Goal: Find specific page/section: Find specific page/section

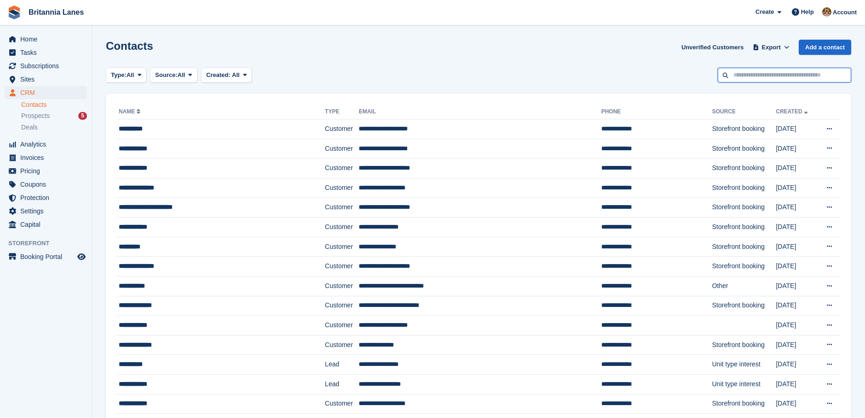
click at [746, 80] on input "text" at bounding box center [785, 75] width 134 height 15
type input "*******"
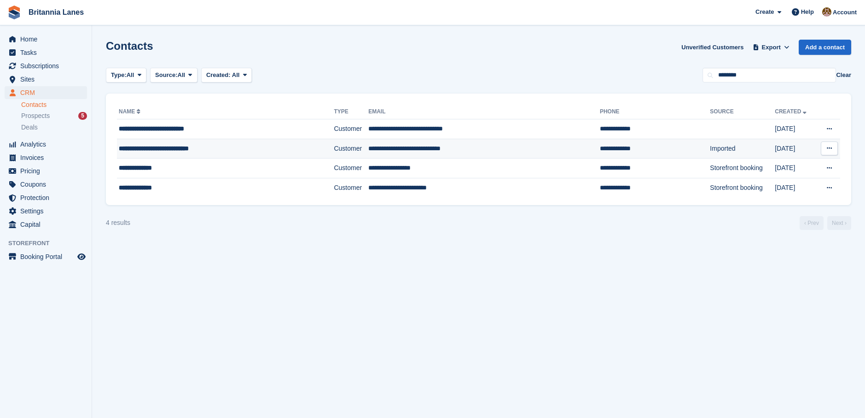
click at [368, 151] on td "**********" at bounding box center [484, 149] width 232 height 20
